Goal: Information Seeking & Learning: Learn about a topic

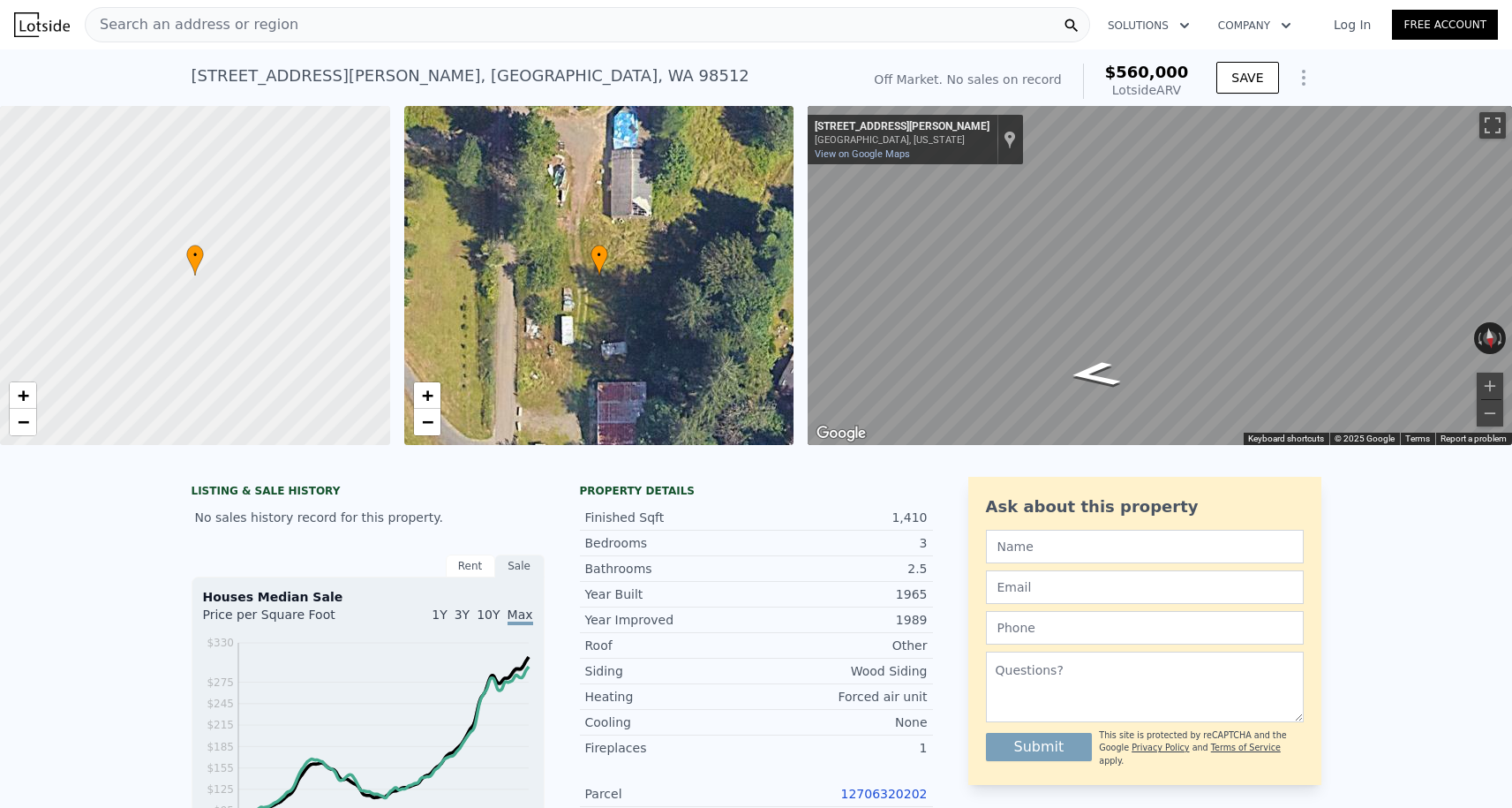
scroll to position [-2, 0]
type input "5"
type input "$ 0"
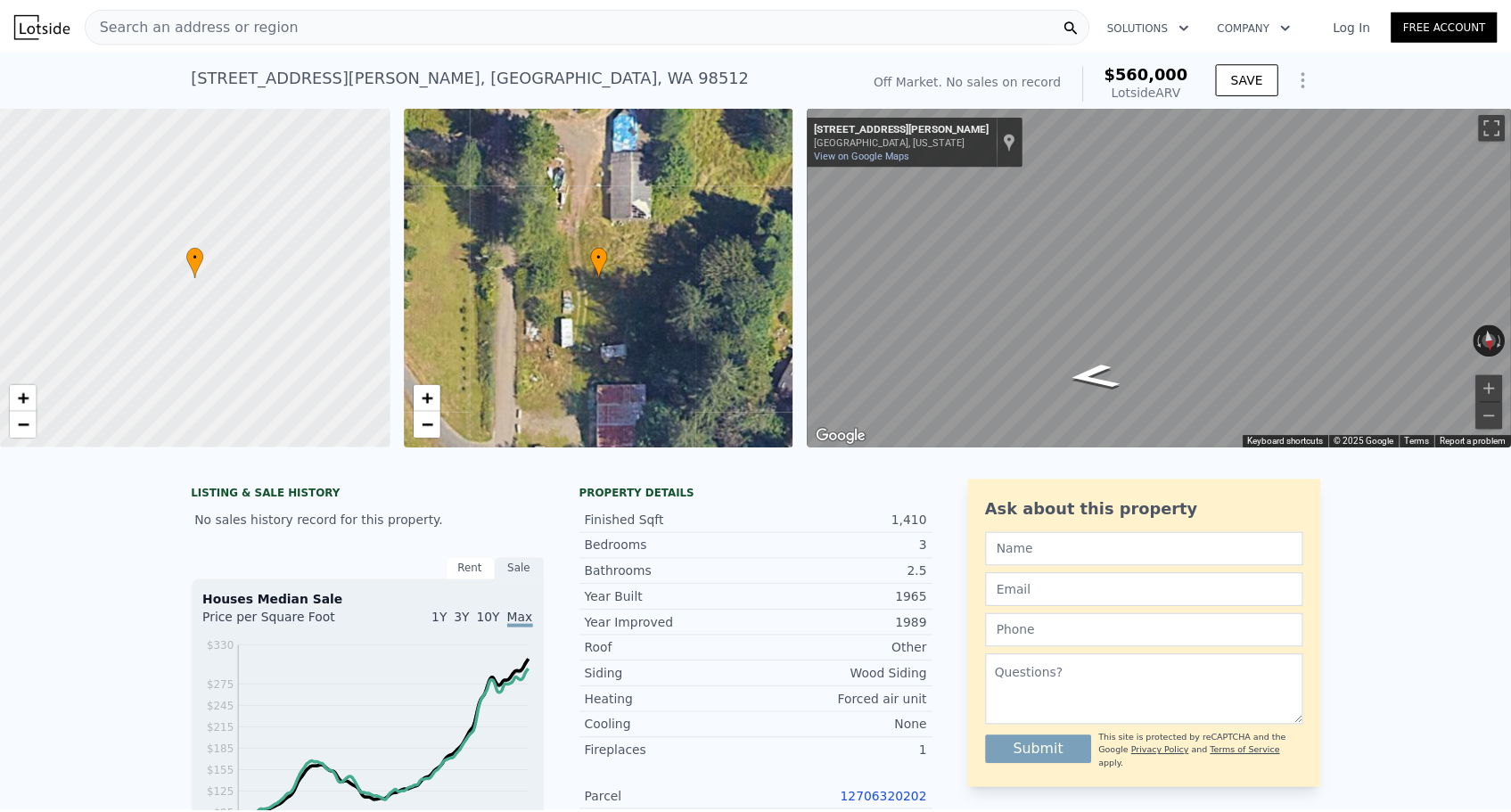
scroll to position [0, 0]
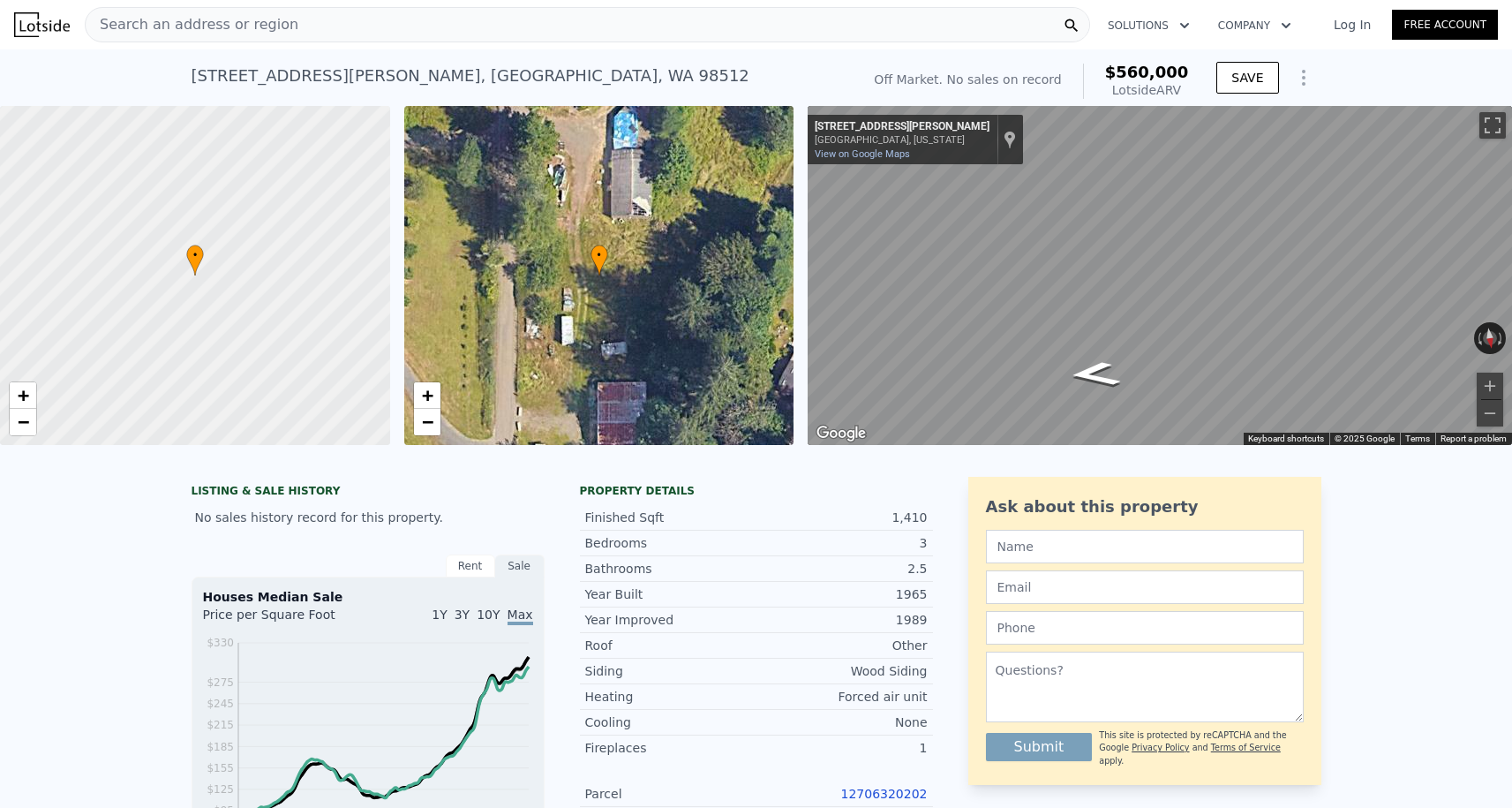
type input "$ 30,000"
click at [349, 23] on div "Search an address or region" at bounding box center [587, 24] width 1006 height 35
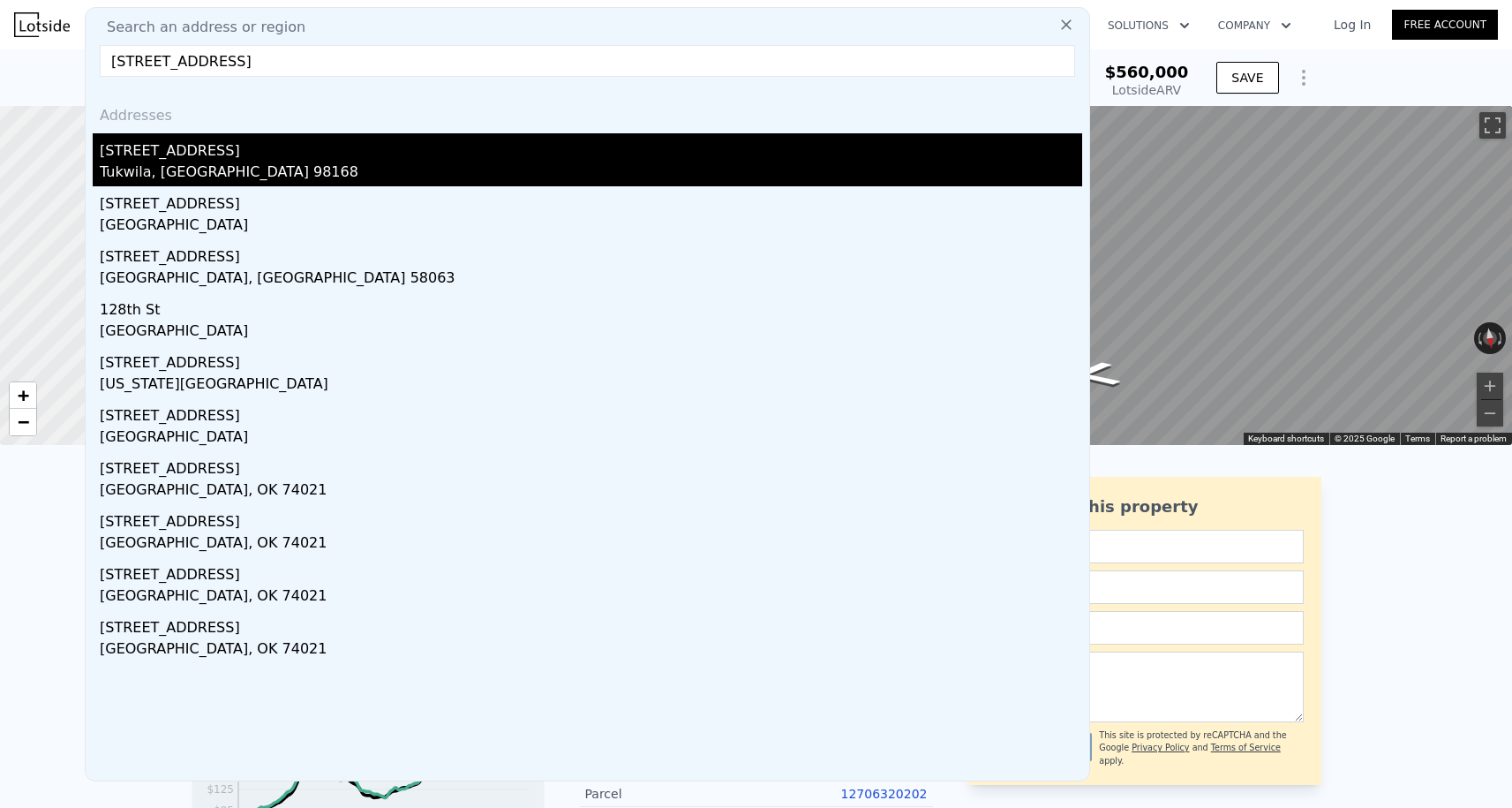
type input "[STREET_ADDRESS]"
click at [227, 145] on div "[STREET_ADDRESS]" at bounding box center [590, 148] width 983 height 29
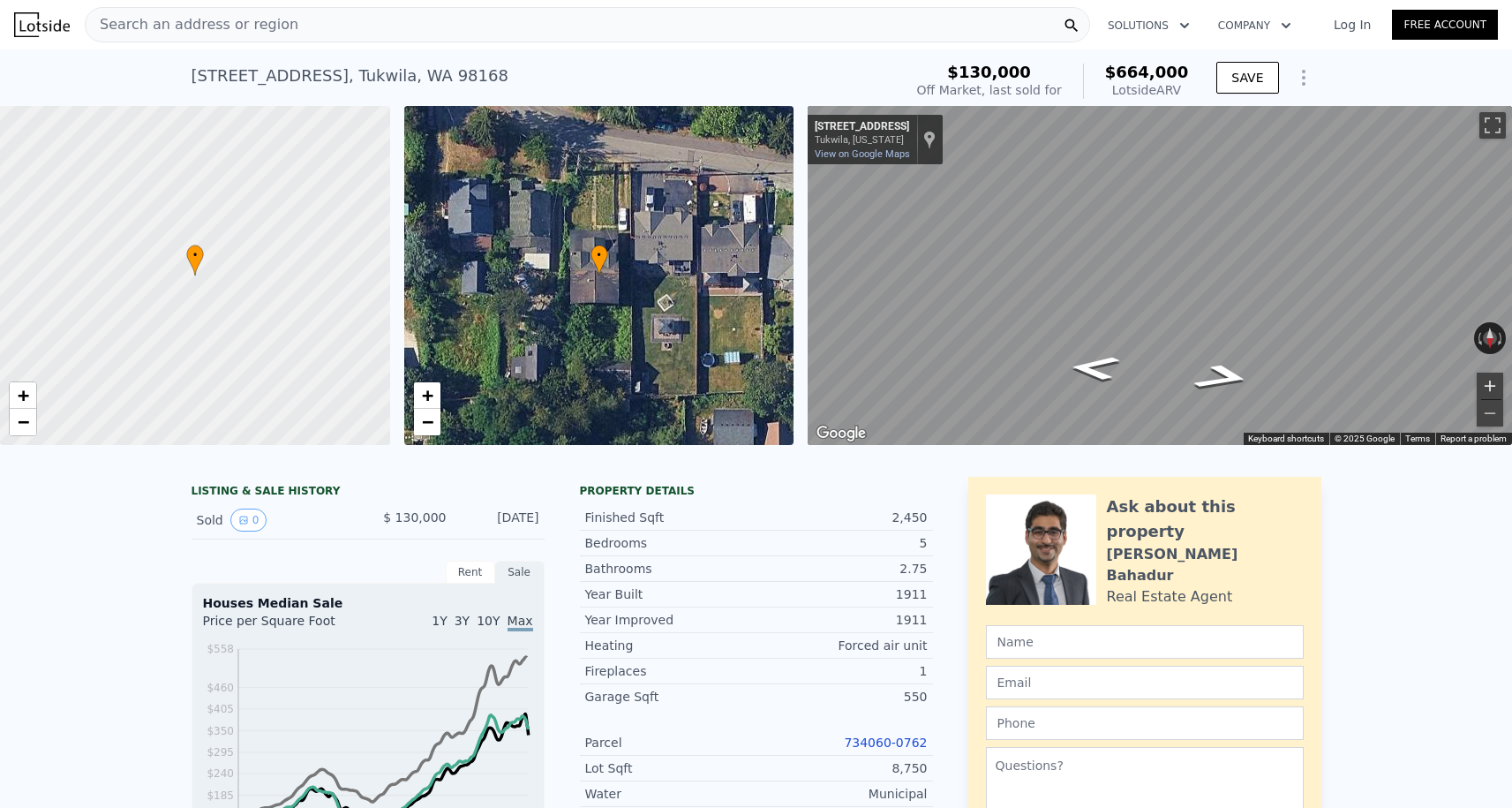
click at [1487, 386] on button "Zoom in" at bounding box center [1490, 386] width 27 height 27
click at [1488, 407] on button "Zoom out" at bounding box center [1490, 414] width 27 height 27
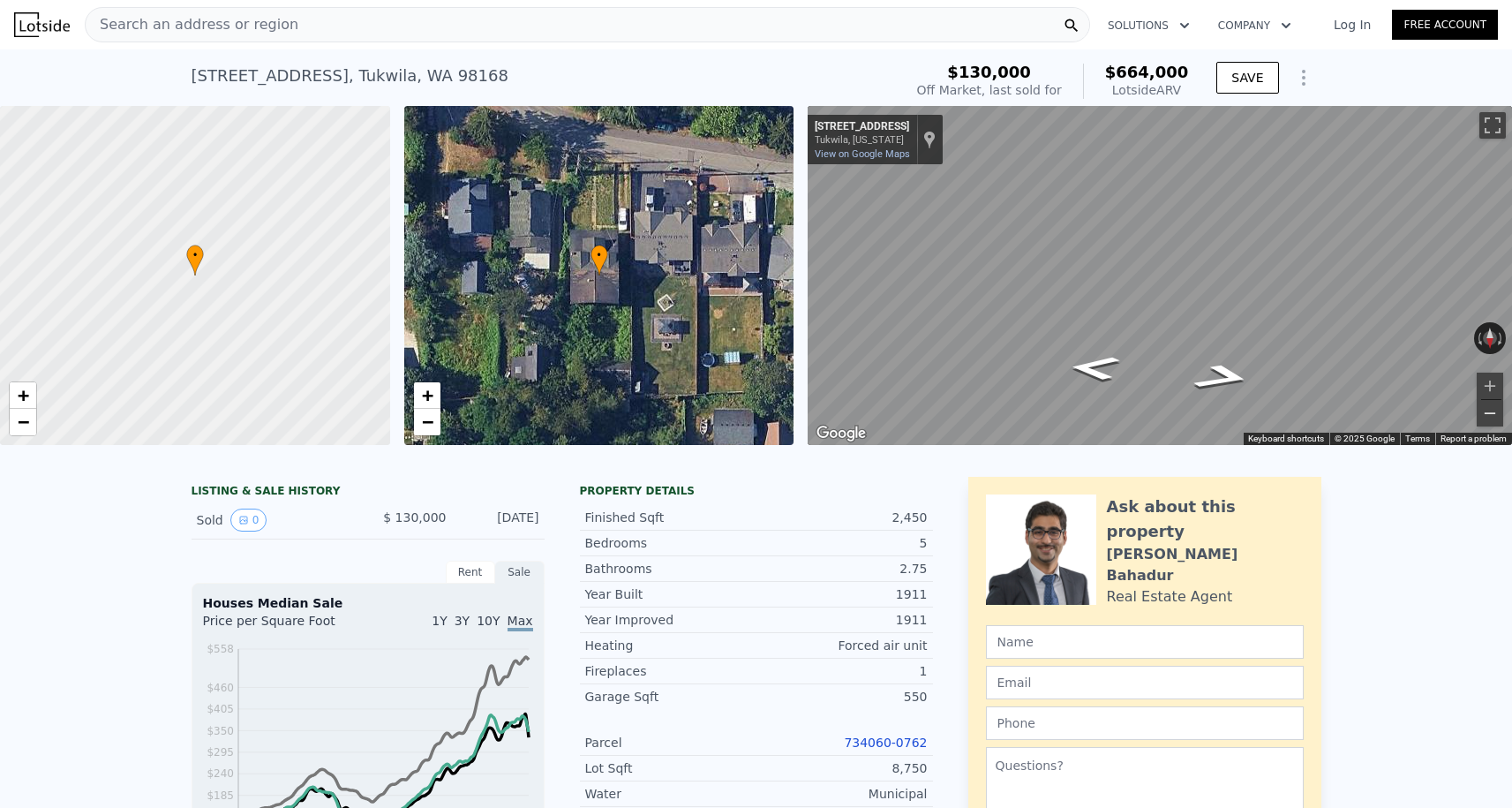
click at [1488, 407] on button "Zoom out" at bounding box center [1490, 414] width 27 height 27
click at [873, 120] on div "← Move left → Move right ↑ Move up ↓ Move down + Zoom in - Zoom out [STREET_ADD…" at bounding box center [1160, 275] width 704 height 339
